Goal: Information Seeking & Learning: Learn about a topic

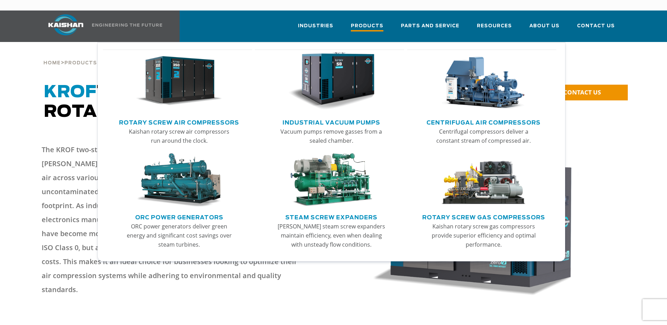
click at [372, 22] on span "Products" at bounding box center [367, 26] width 33 height 9
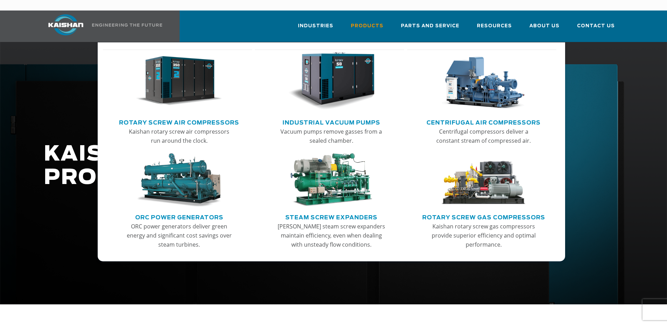
click at [165, 117] on link "Rotary Screw Air Compressors" at bounding box center [179, 122] width 120 height 11
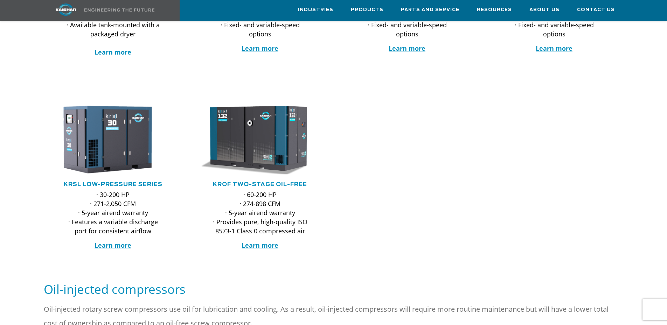
scroll to position [280, 0]
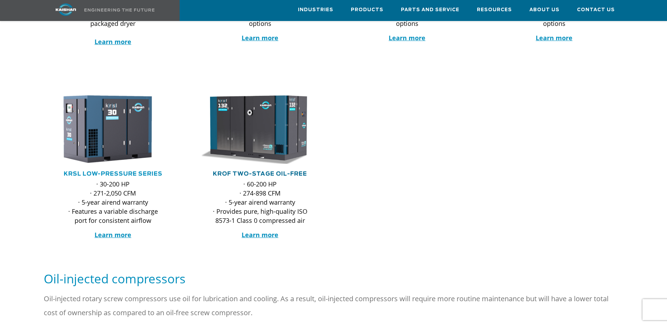
click at [235, 171] on link "KROF TWO-STAGE OIL-FREE" at bounding box center [260, 174] width 94 height 6
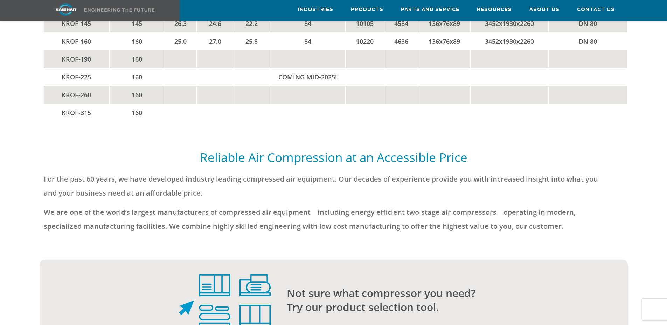
scroll to position [2031, 0]
